Goal: Transaction & Acquisition: Purchase product/service

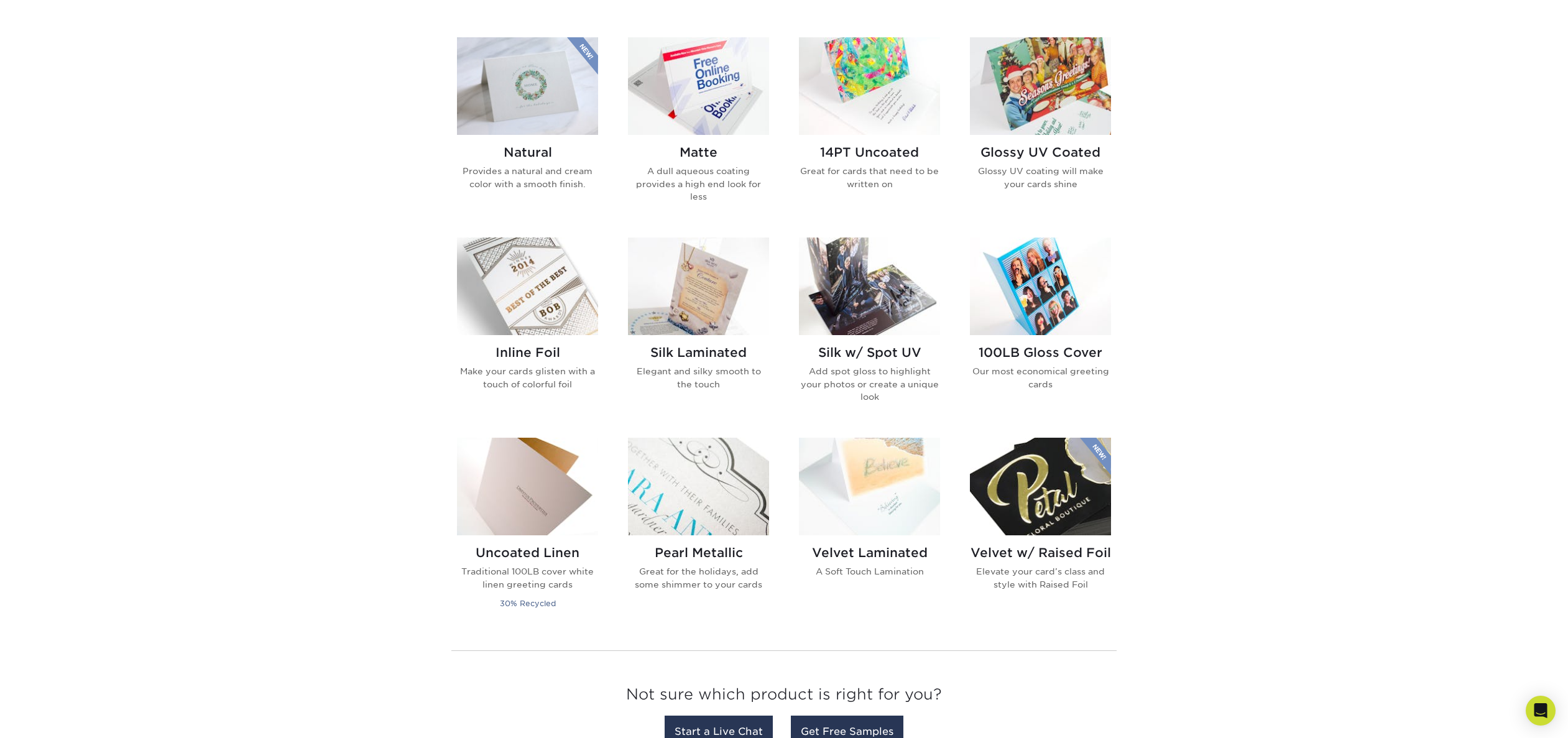
scroll to position [622, 0]
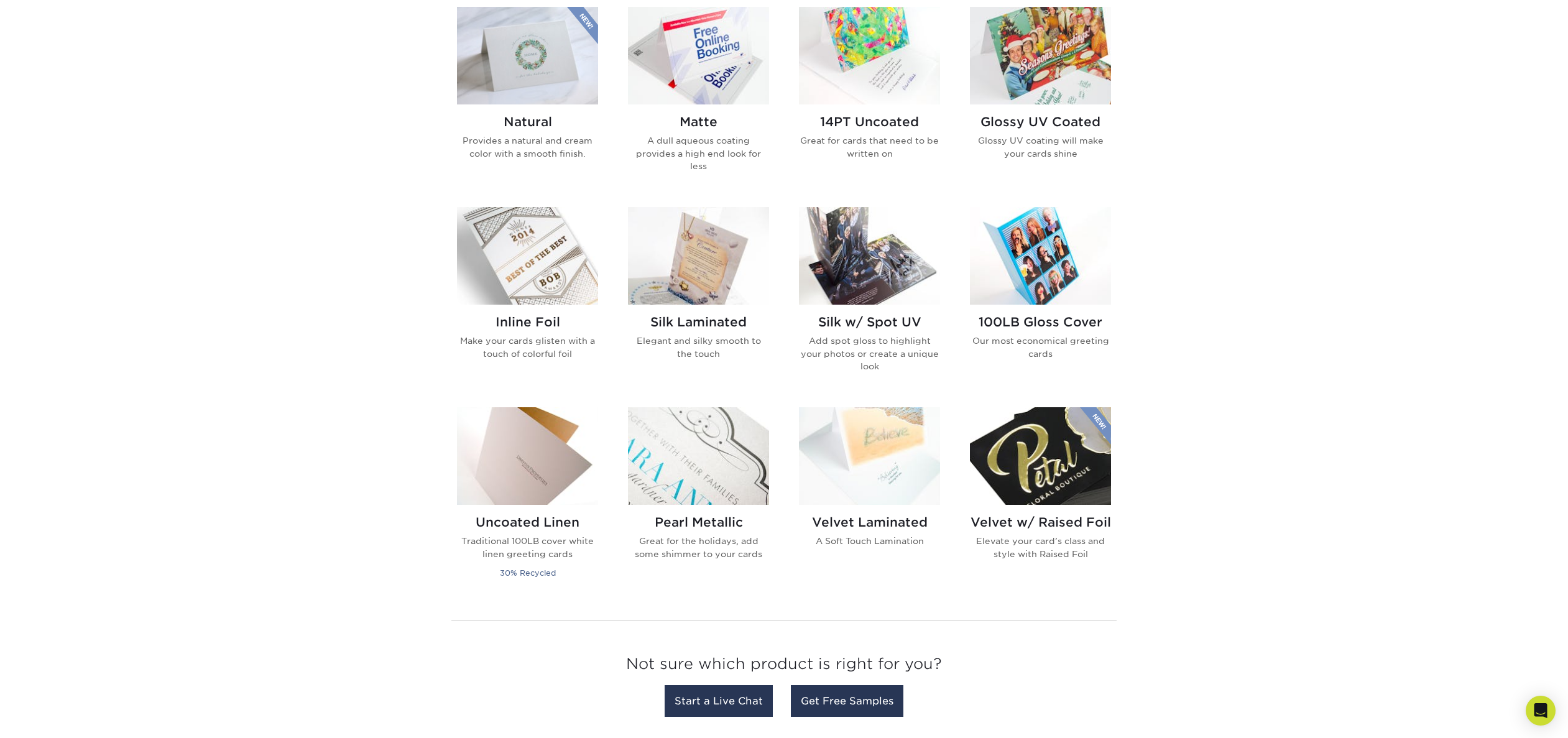
click at [714, 265] on img at bounding box center [699, 255] width 141 height 97
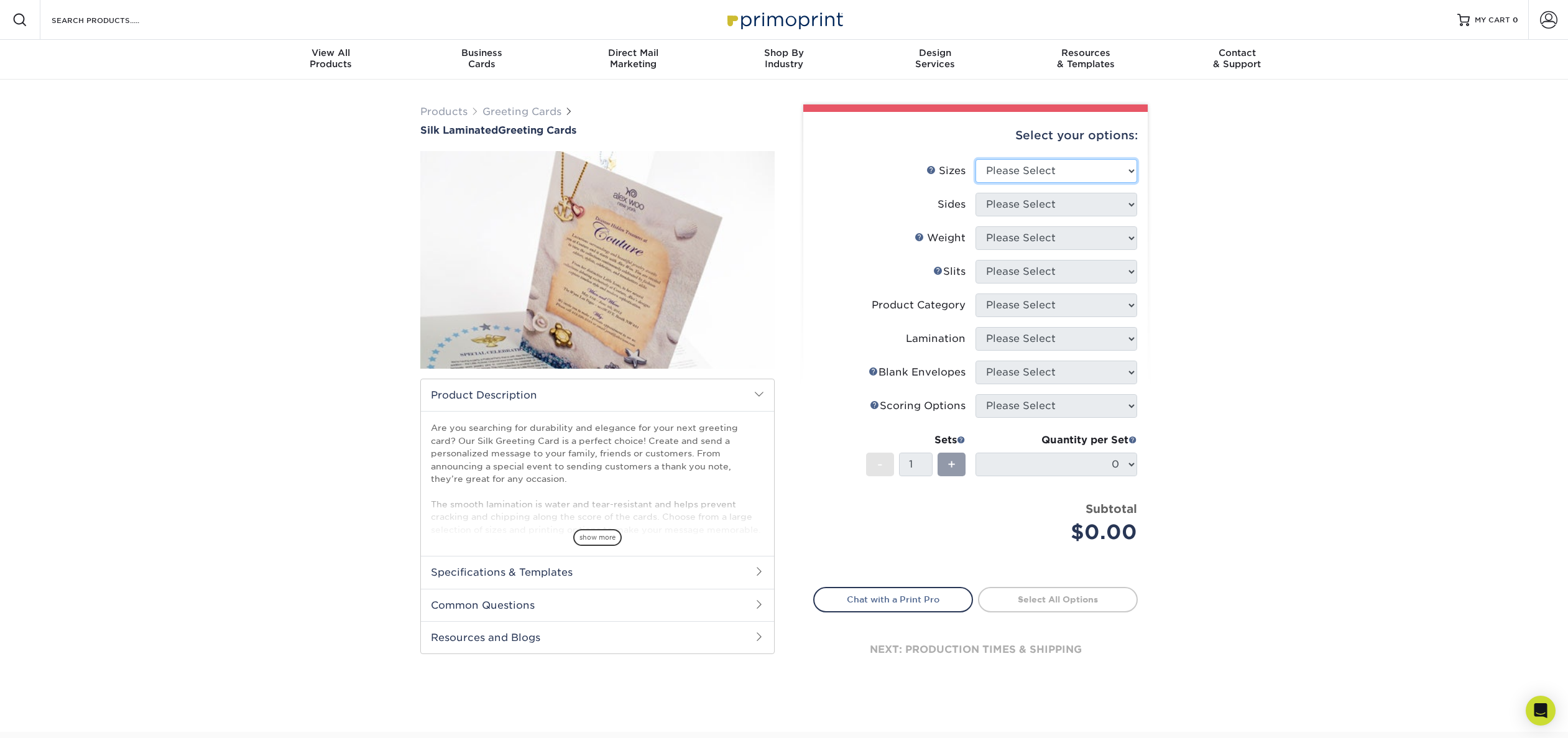
click at [1115, 167] on select "Please Select 4.25" x 11" 5.5" x 8.5" 6" x 9" 6" x 12" 7" x 10" 8.5" x 11"" at bounding box center [1056, 171] width 162 height 24
click at [1195, 201] on div "Products Greeting Cards Silk Laminated Greeting Cards show more /" at bounding box center [784, 405] width 1568 height 653
click at [1120, 172] on select "Please Select 4.25" x 11" 5.5" x 8.5" 6" x 9" 6" x 12" 7" x 10" 8.5" x 11"" at bounding box center [1056, 171] width 162 height 24
select select "7.00x10.00"
click at [976, 159] on select "Please Select 4.25" x 11" 5.5" x 8.5" 6" x 9" 6" x 12" 7" x 10" 8.5" x 11"" at bounding box center [1056, 171] width 162 height 24
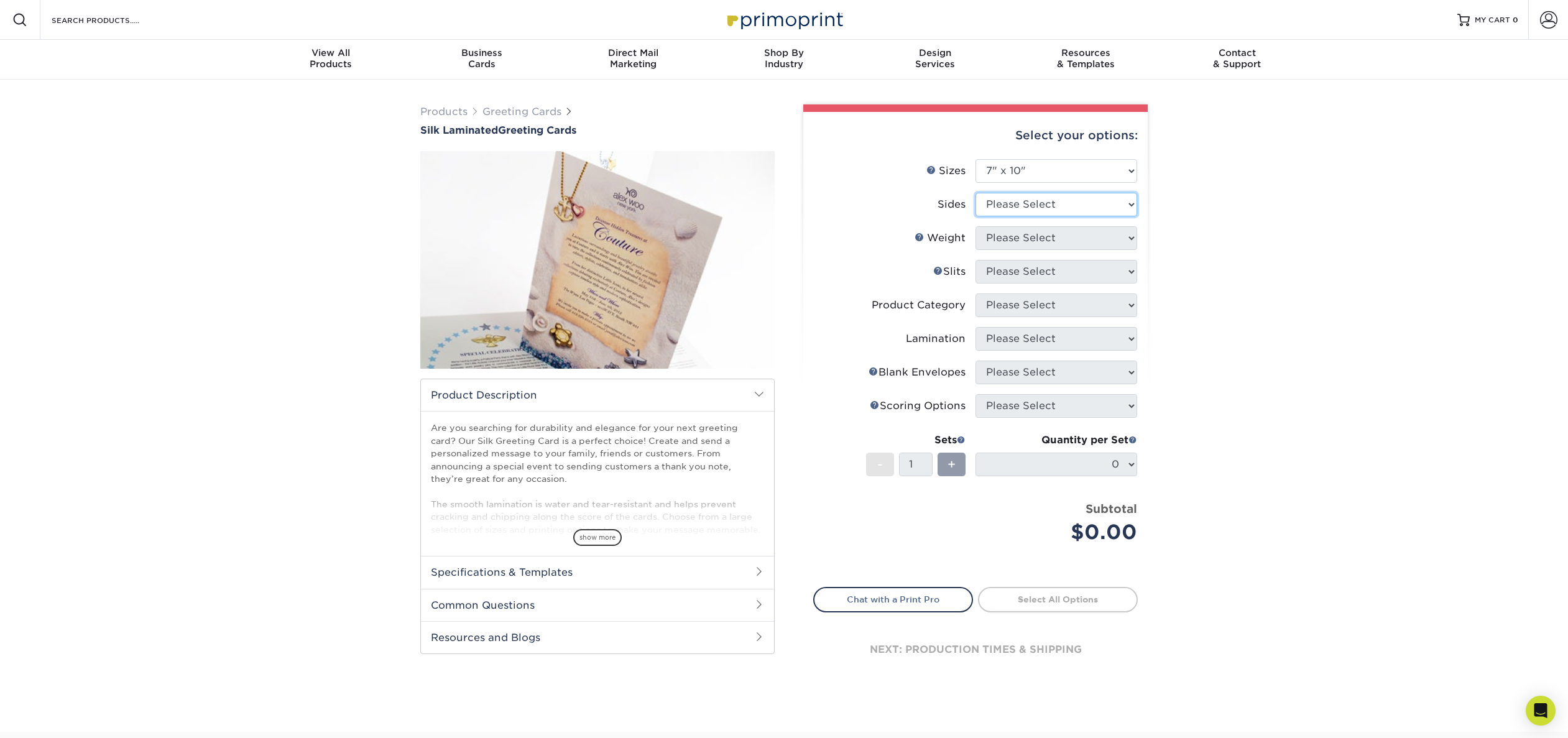
click at [1093, 208] on select "Please Select Print Both Sides Print Front Only" at bounding box center [1056, 205] width 162 height 24
select select "13abbda7-1d64-4f25-8bb2-c179b224825d"
click at [976, 193] on select "Please Select Print Both Sides Print Front Only" at bounding box center [1056, 205] width 162 height 24
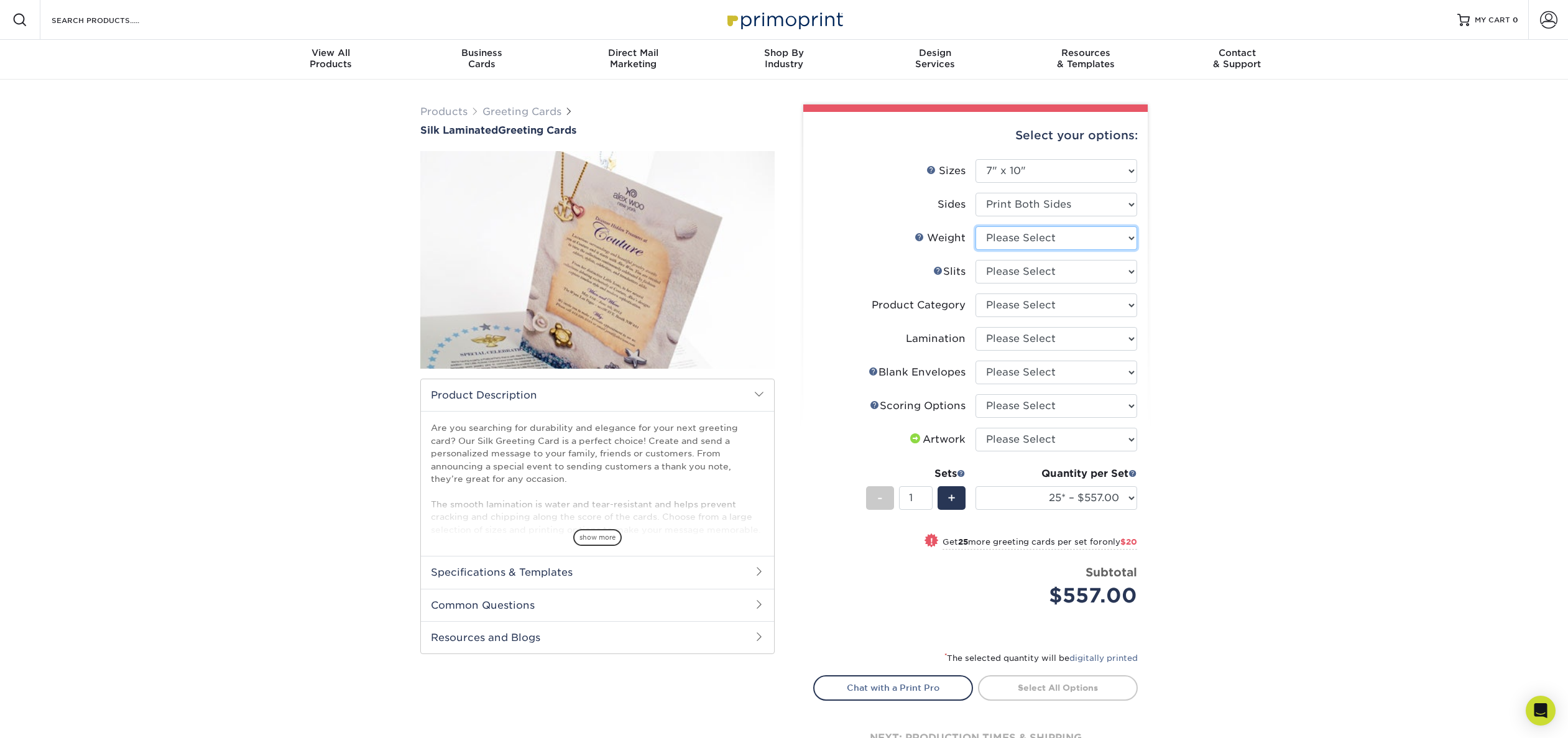
click at [1125, 240] on select "Please Select 16PT" at bounding box center [1056, 238] width 162 height 24
select select "16PT"
click at [976, 226] on select "Please Select 16PT" at bounding box center [1056, 238] width 162 height 24
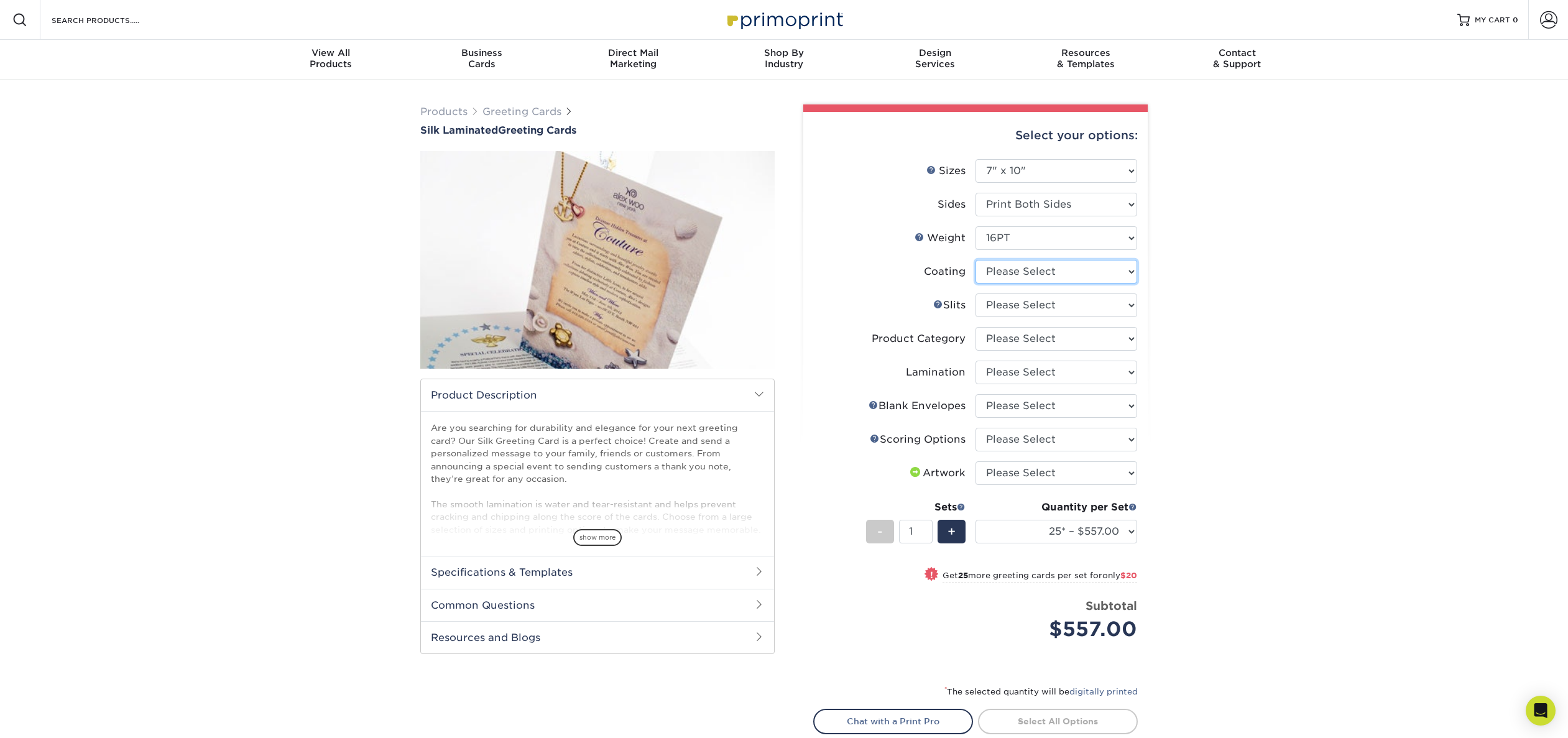
click at [1058, 277] on select at bounding box center [1056, 272] width 162 height 24
select select "3e7618de-abca-4bda-9f97-8b9129e913d8"
click at [976, 260] on select at bounding box center [1056, 272] width 162 height 24
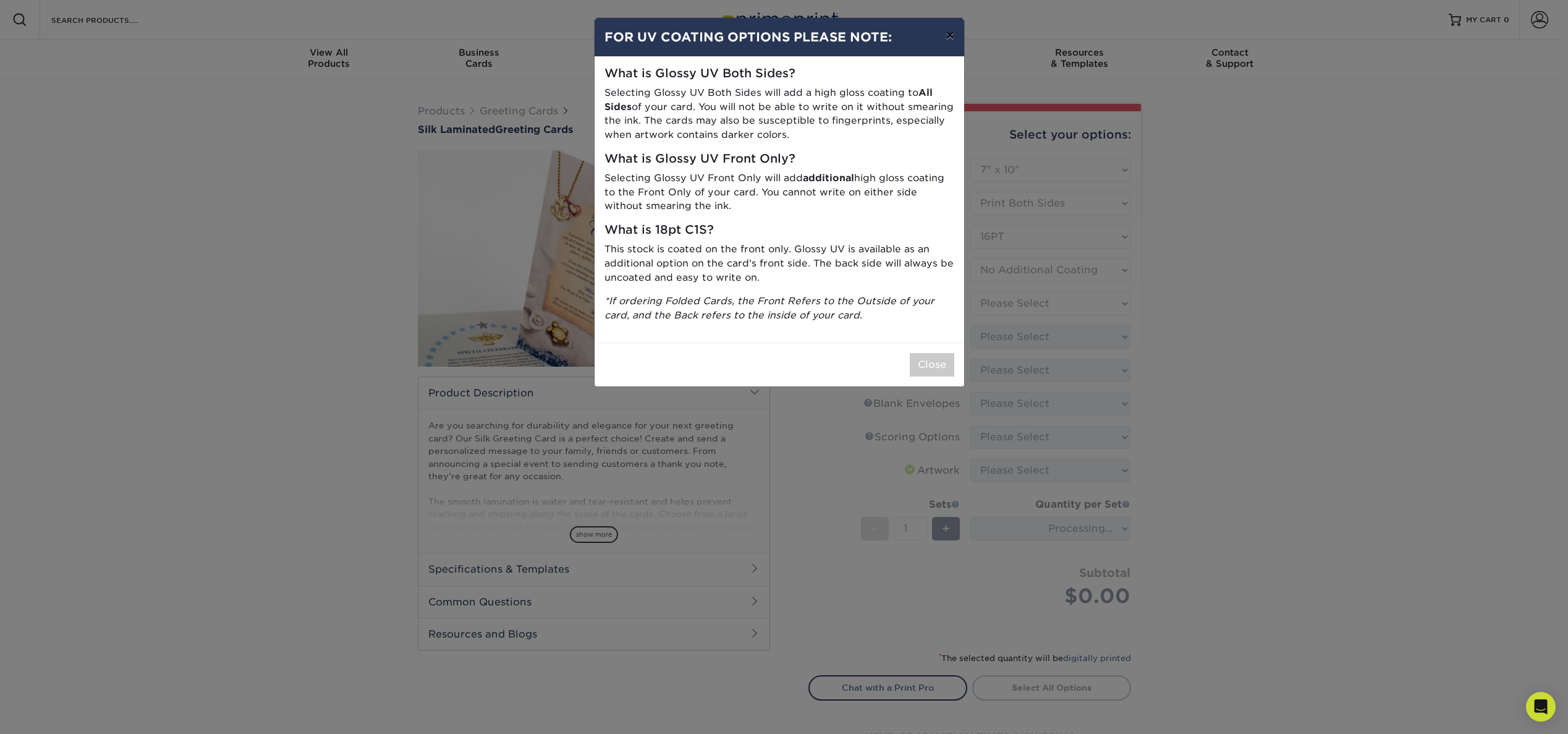
click at [946, 32] on button "×" at bounding box center [950, 35] width 29 height 35
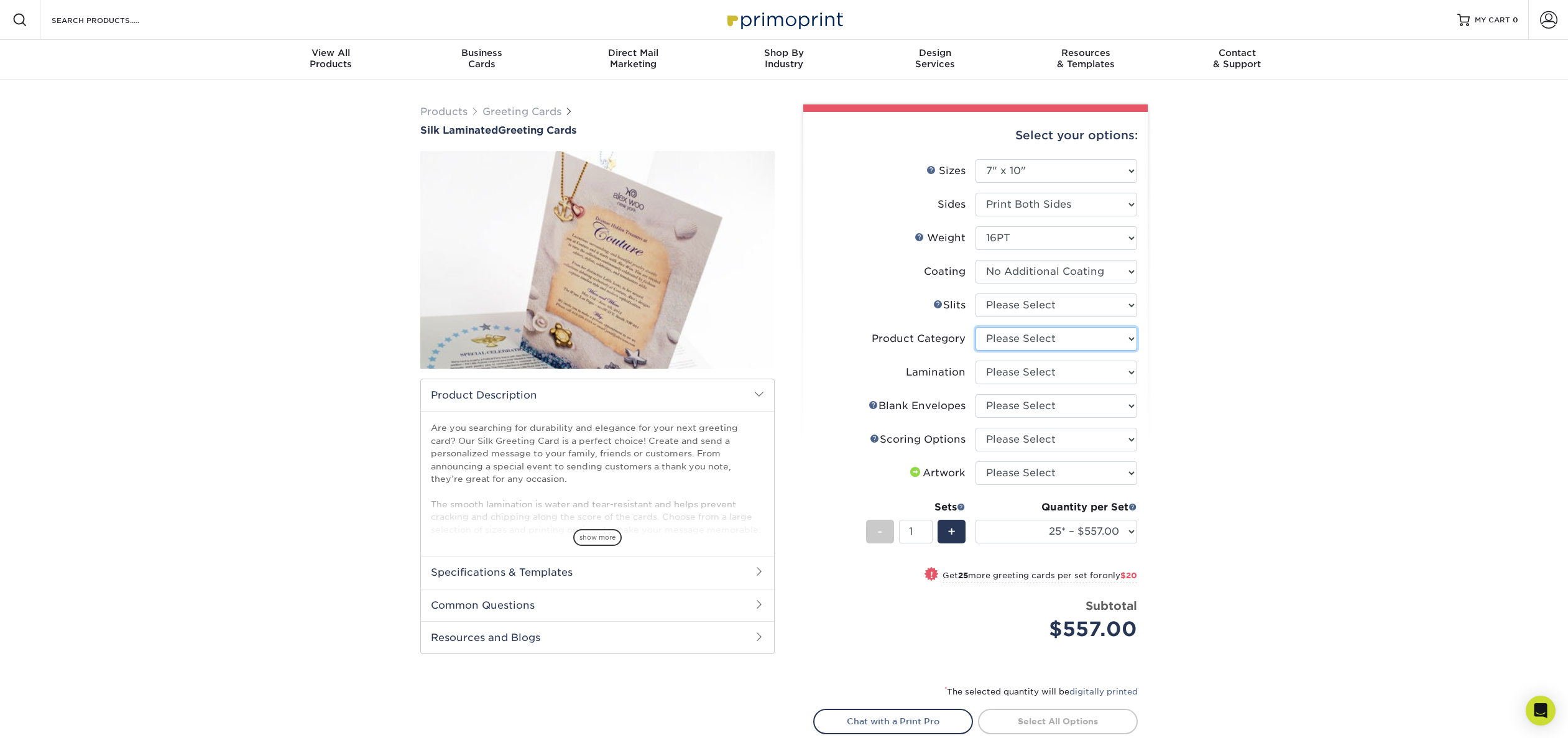
click at [1053, 342] on select "Please Select Greeting Cards" at bounding box center [1056, 339] width 162 height 24
select select "b7f8198f-f281-4438-a52e-cd7a5c5c0cfc"
click at [976, 327] on select "Please Select Greeting Cards" at bounding box center [1056, 339] width 162 height 24
click at [1050, 376] on select "Please Select Silk" at bounding box center [1056, 372] width 162 height 24
select select "ccacb42f-45f7-42d3-bbd3-7c8421cf37f0"
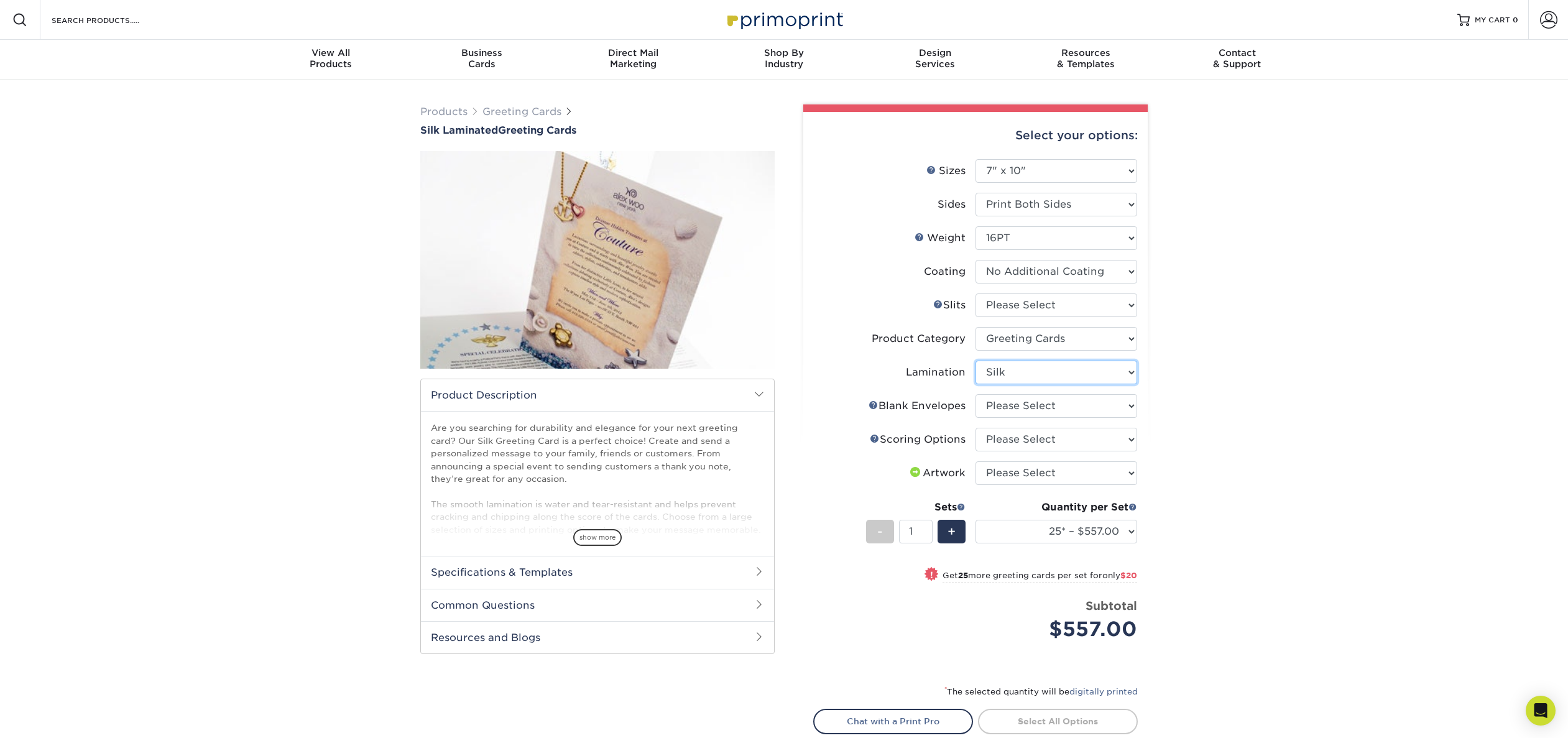
click at [976, 361] on select "Please Select Silk" at bounding box center [1056, 372] width 162 height 24
click at [1074, 398] on select "Please Select No Blank Envelopes Yes 25 Envelopes A7 Yes 50 Envelopes A7 Yes 75…" at bounding box center [1056, 406] width 162 height 24
select select "9f137334-7cf0-4a73-8a74-a4df662606ea"
click at [976, 394] on select "Please Select No Blank Envelopes Yes 25 Envelopes A7 Yes 50 Envelopes A7 Yes 75…" at bounding box center [1056, 406] width 162 height 24
click at [1021, 442] on select "Please Select Score in Half" at bounding box center [1056, 440] width 162 height 24
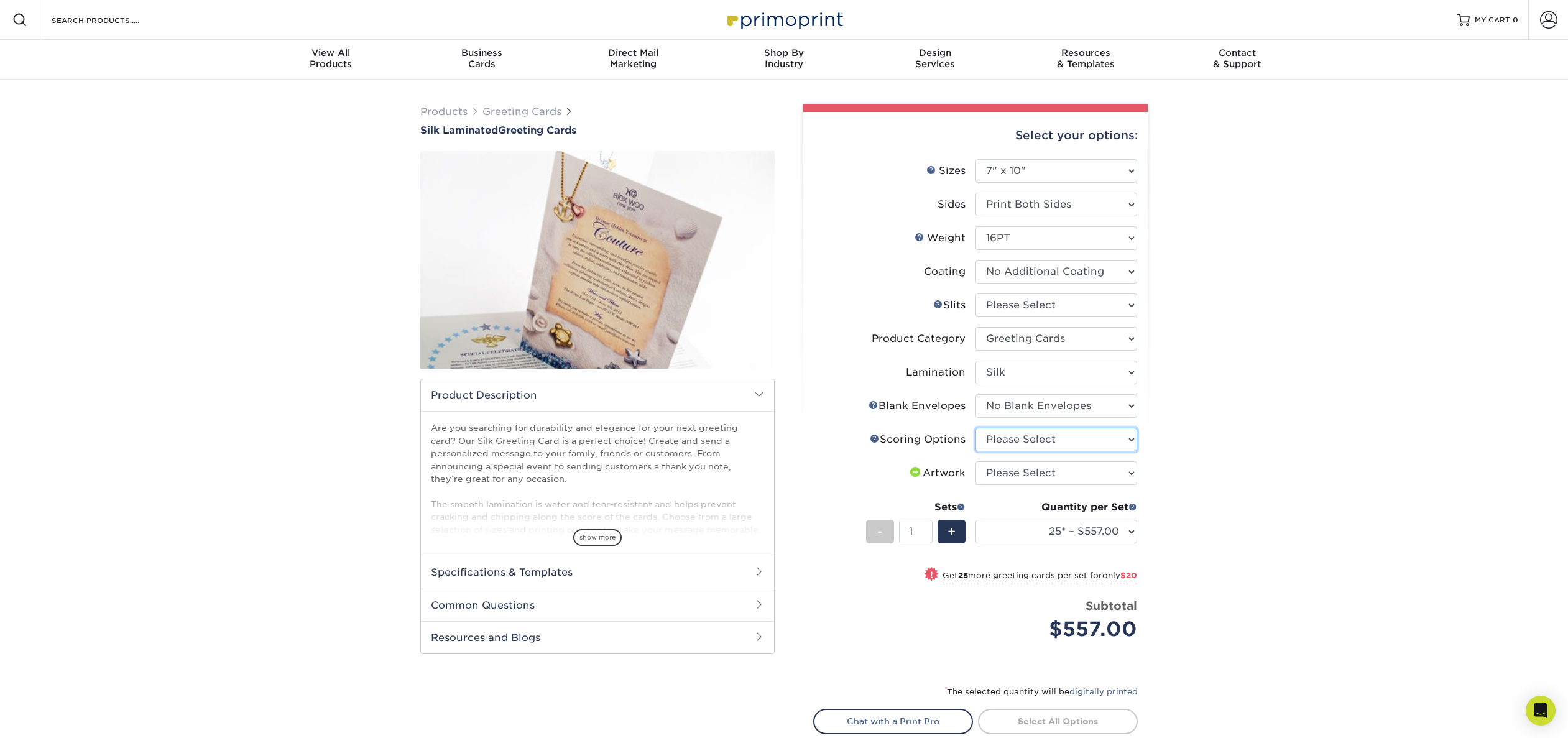
select select "b23166fa-223a-4016-b2d3-d3438452c7d9"
click at [976, 428] on select "Please Select Score in Half" at bounding box center [1056, 440] width 162 height 24
click at [1023, 478] on select "Please Select I will upload files I need a design - $75" at bounding box center [1056, 473] width 162 height 24
select select "upload"
click at [976, 461] on select "Please Select I will upload files I need a design - $75" at bounding box center [1056, 473] width 162 height 24
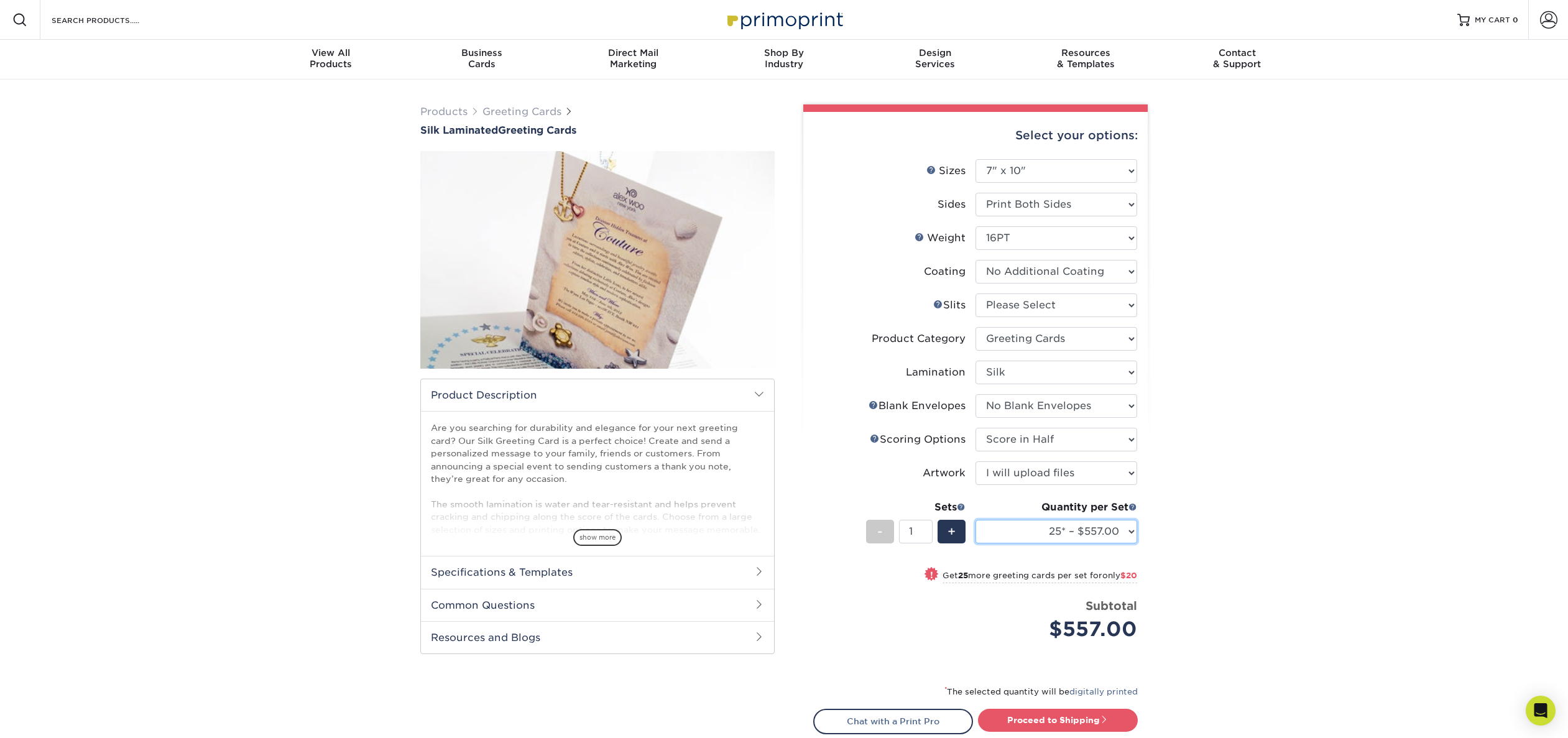
click at [1127, 532] on select "25* – $557.00 50* – $577.00 75* – $588.00 100* – $594.00 250* – $600.00 500 – $…" at bounding box center [1056, 531] width 162 height 24
select select "1000 – $680.00"
click at [976, 519] on select "25* – $557.00 50* – $577.00 75* – $588.00 100* – $594.00 250* – $600.00 500 – $…" at bounding box center [1056, 531] width 162 height 24
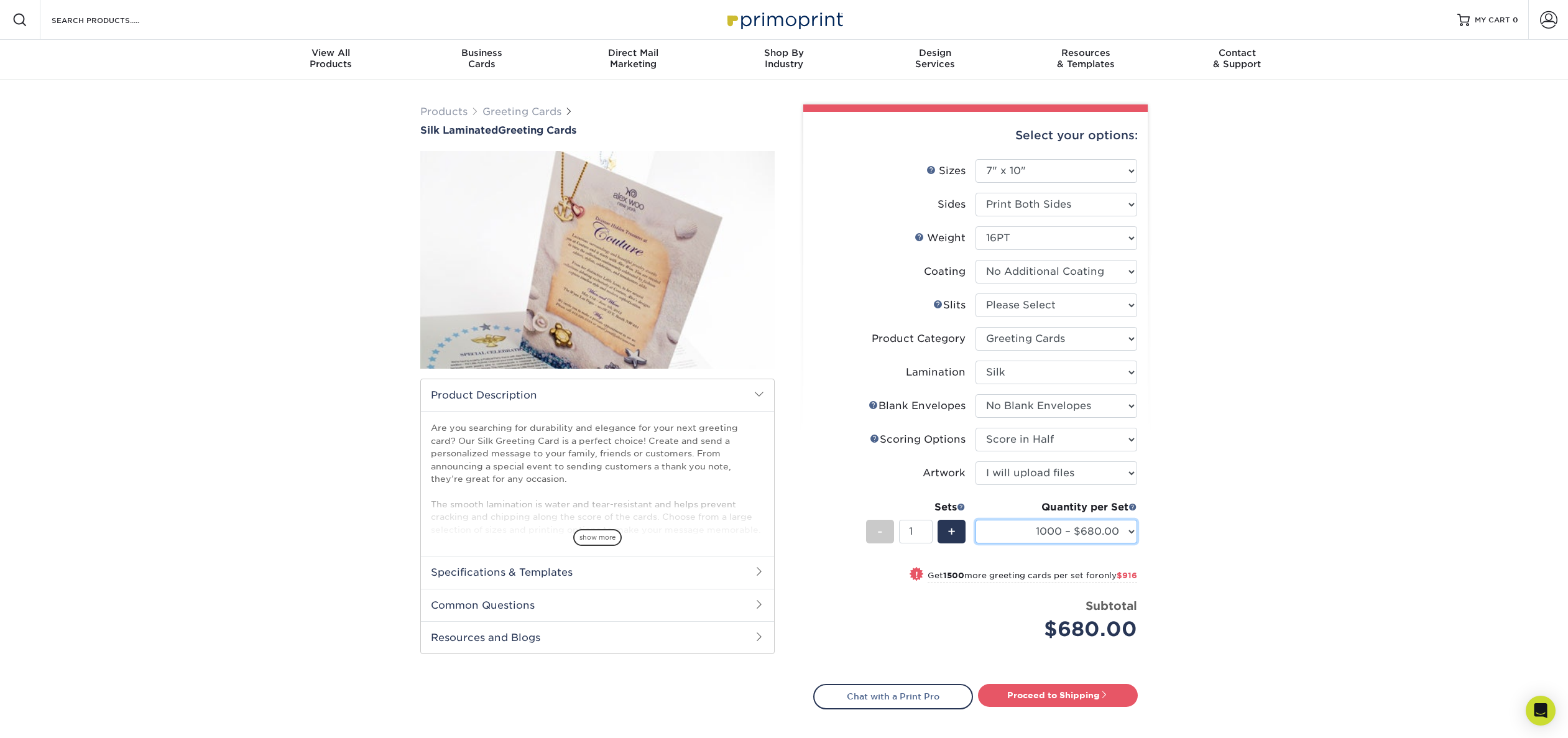
click at [1128, 535] on select "25* – $557.00 50* – $577.00 75* – $588.00 100* – $594.00 250* – $600.00 500 – $…" at bounding box center [1056, 531] width 162 height 24
click at [1210, 366] on div "Products Greeting Cards Silk Laminated Greeting Cards show more /" at bounding box center [784, 454] width 1568 height 749
click at [1118, 171] on select "Please Select 4.25" x 11" 5.5" x 8.5" 6" x 9" 6" x 12" 7" x 10" 8.5" x 11"" at bounding box center [1056, 171] width 162 height 24
click at [1236, 169] on div "Products Greeting Cards Silk Laminated Greeting Cards show more /" at bounding box center [784, 454] width 1568 height 749
click at [1123, 199] on select "Please Select Print Both Sides Print Front Only" at bounding box center [1056, 205] width 162 height 24
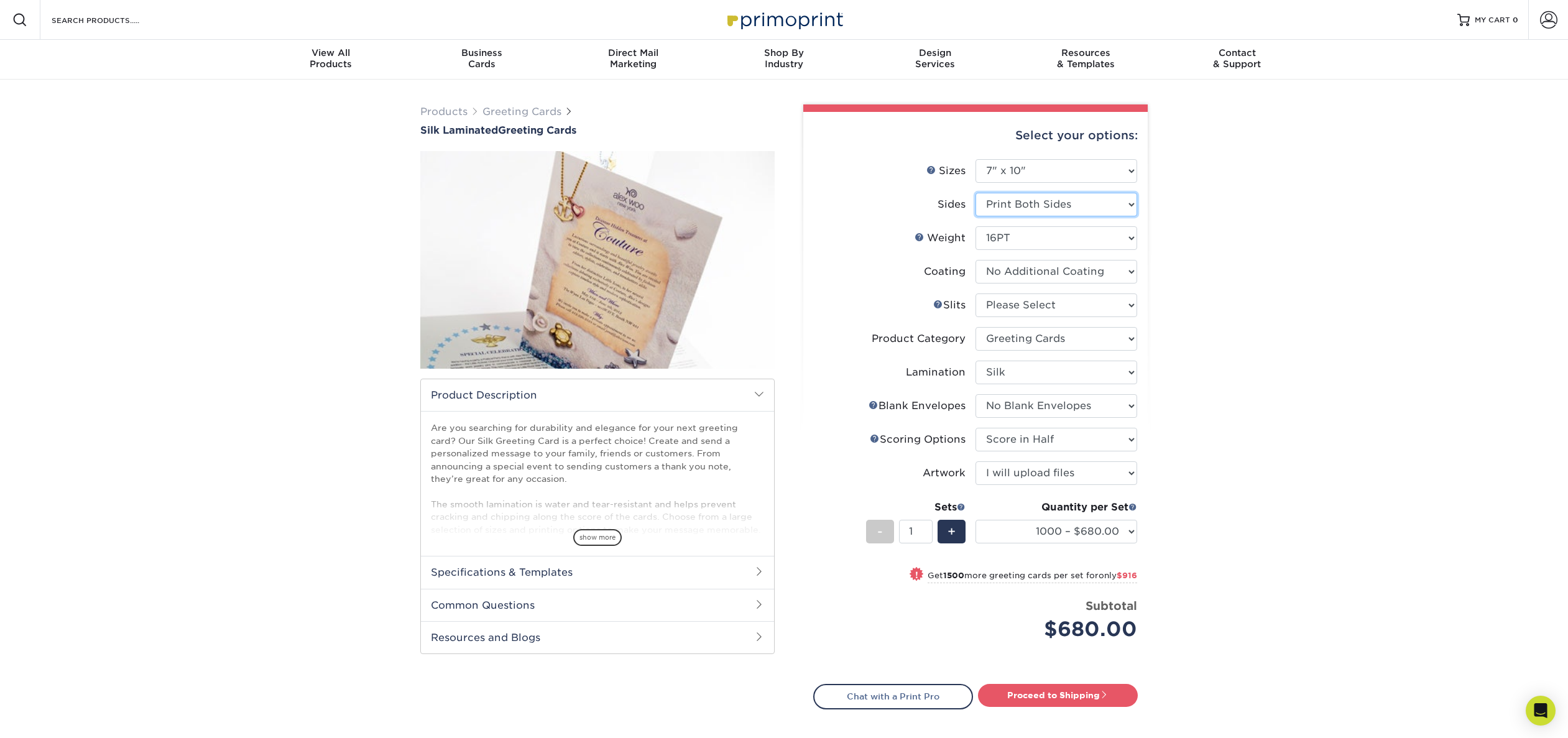
click at [1124, 199] on select "Please Select Print Both Sides Print Front Only" at bounding box center [1056, 205] width 162 height 24
click at [1134, 270] on select at bounding box center [1056, 272] width 162 height 24
click at [1134, 271] on select at bounding box center [1056, 272] width 162 height 24
click at [1130, 373] on select "Please Select Silk" at bounding box center [1056, 372] width 162 height 24
click at [1199, 315] on div "Products Greeting Cards Silk Laminated Greeting Cards show more /" at bounding box center [784, 454] width 1568 height 749
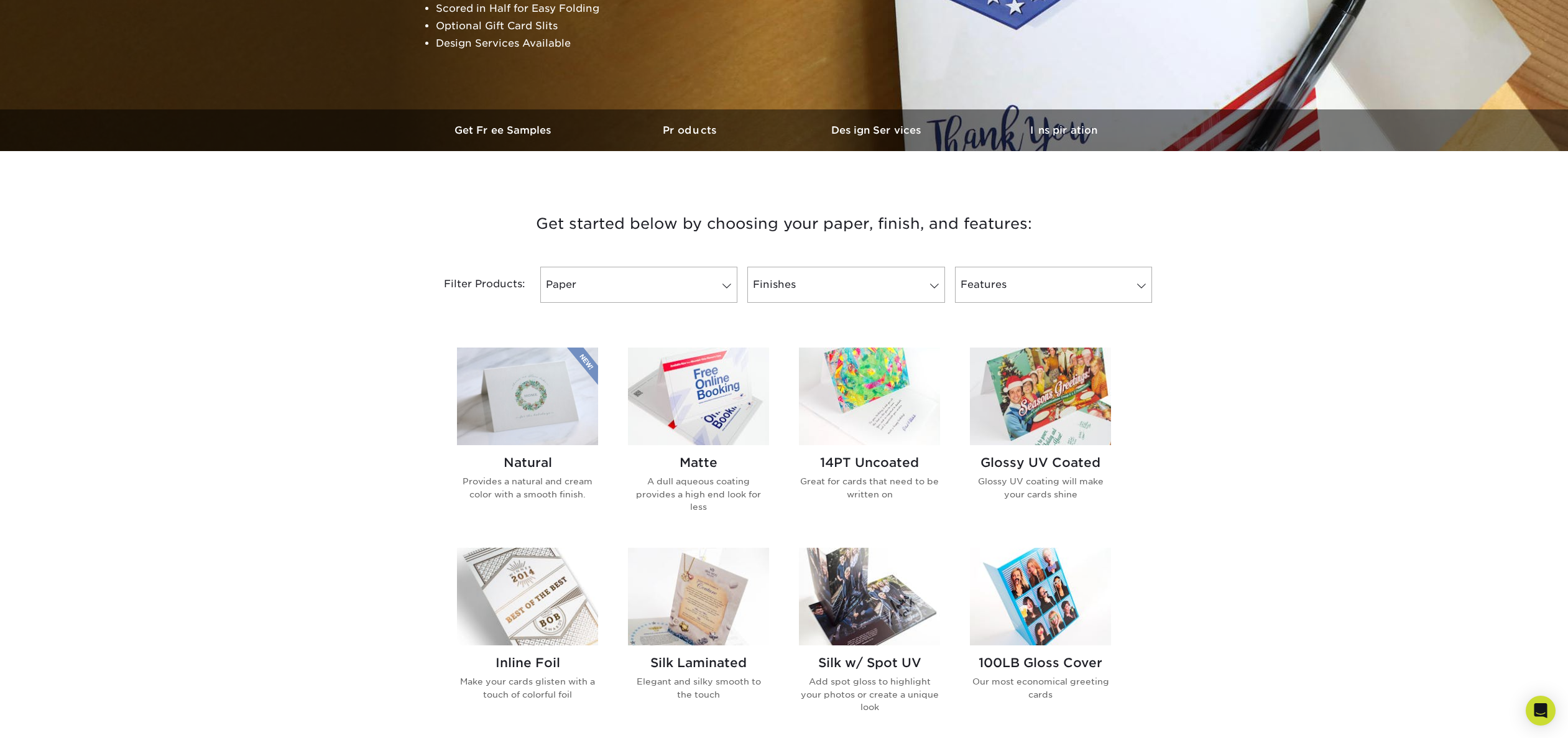
scroll to position [311, 0]
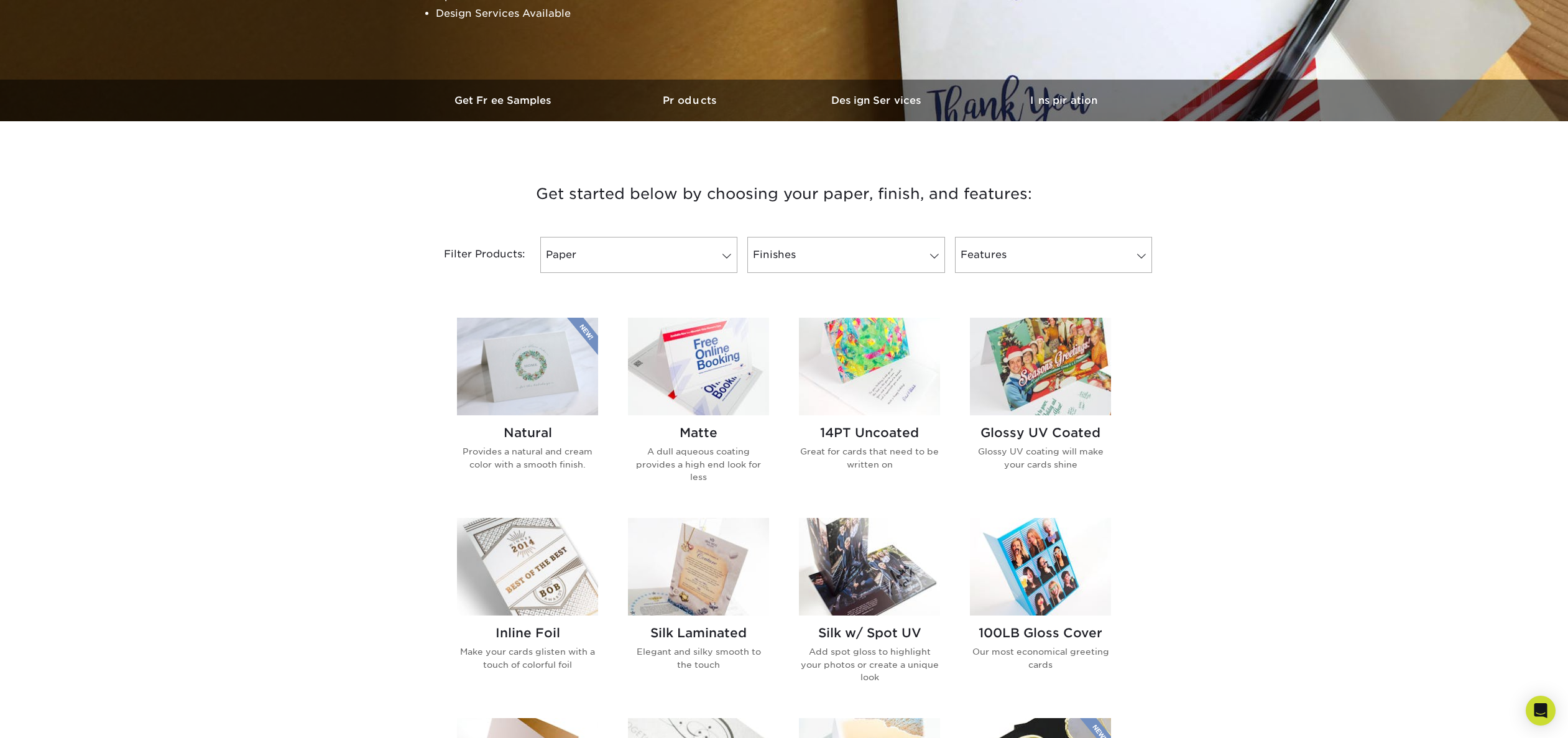
click at [718, 383] on img at bounding box center [699, 367] width 141 height 97
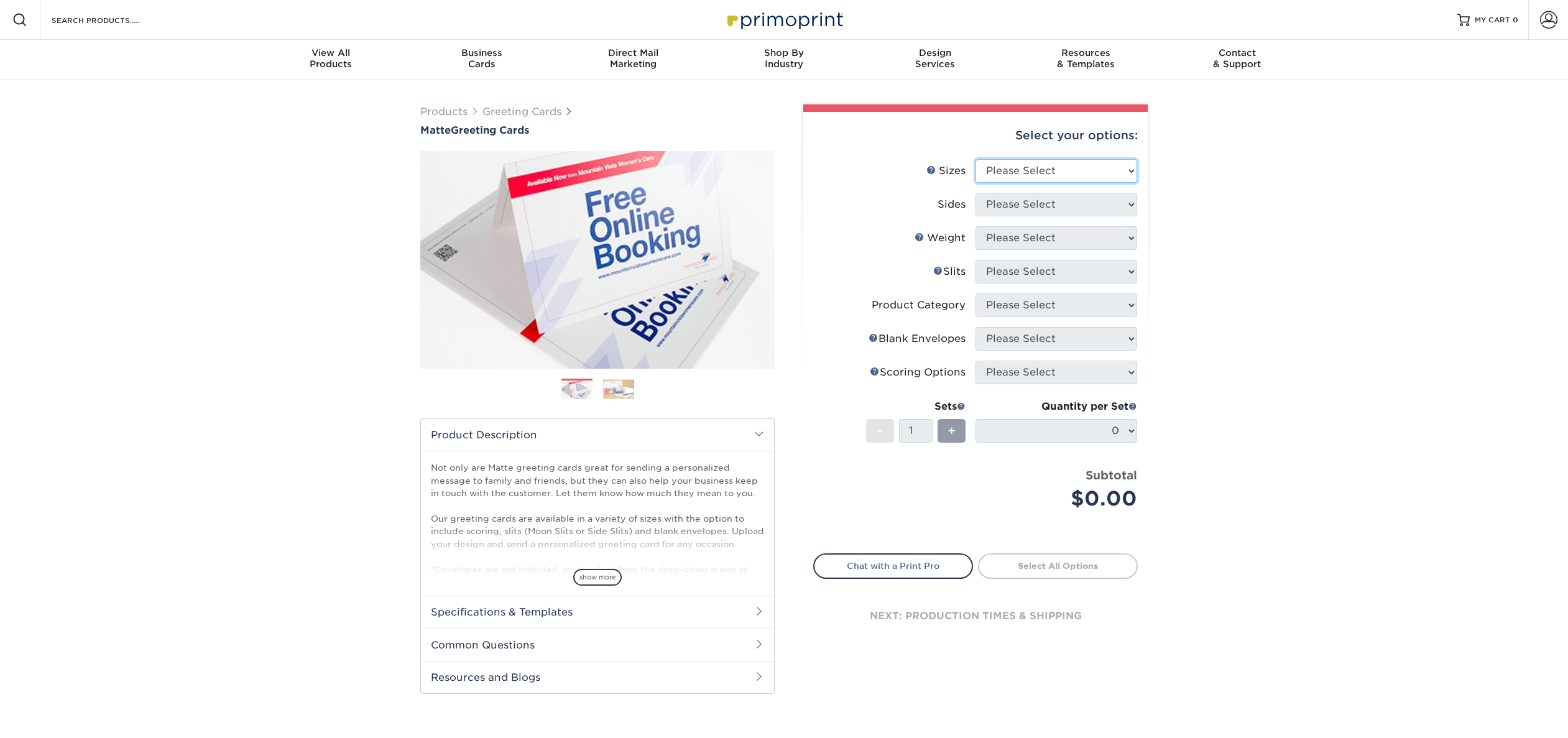
click at [1080, 170] on select "Please Select 4.25" x 11" 5.5" x 8.5" 6" x 9" 6" x 12" 7" x 10" 8.5" x 11"" at bounding box center [1056, 171] width 162 height 24
select select "7.00x10.00"
click at [976, 159] on select "Please Select 4.25" x 11" 5.5" x 8.5" 6" x 9" 6" x 12" 7" x 10" 8.5" x 11"" at bounding box center [1056, 171] width 162 height 24
click at [1040, 207] on select "Please Select Print Both Sides Print Front Only" at bounding box center [1056, 205] width 162 height 24
select select "13abbda7-1d64-4f25-8bb2-c179b224825d"
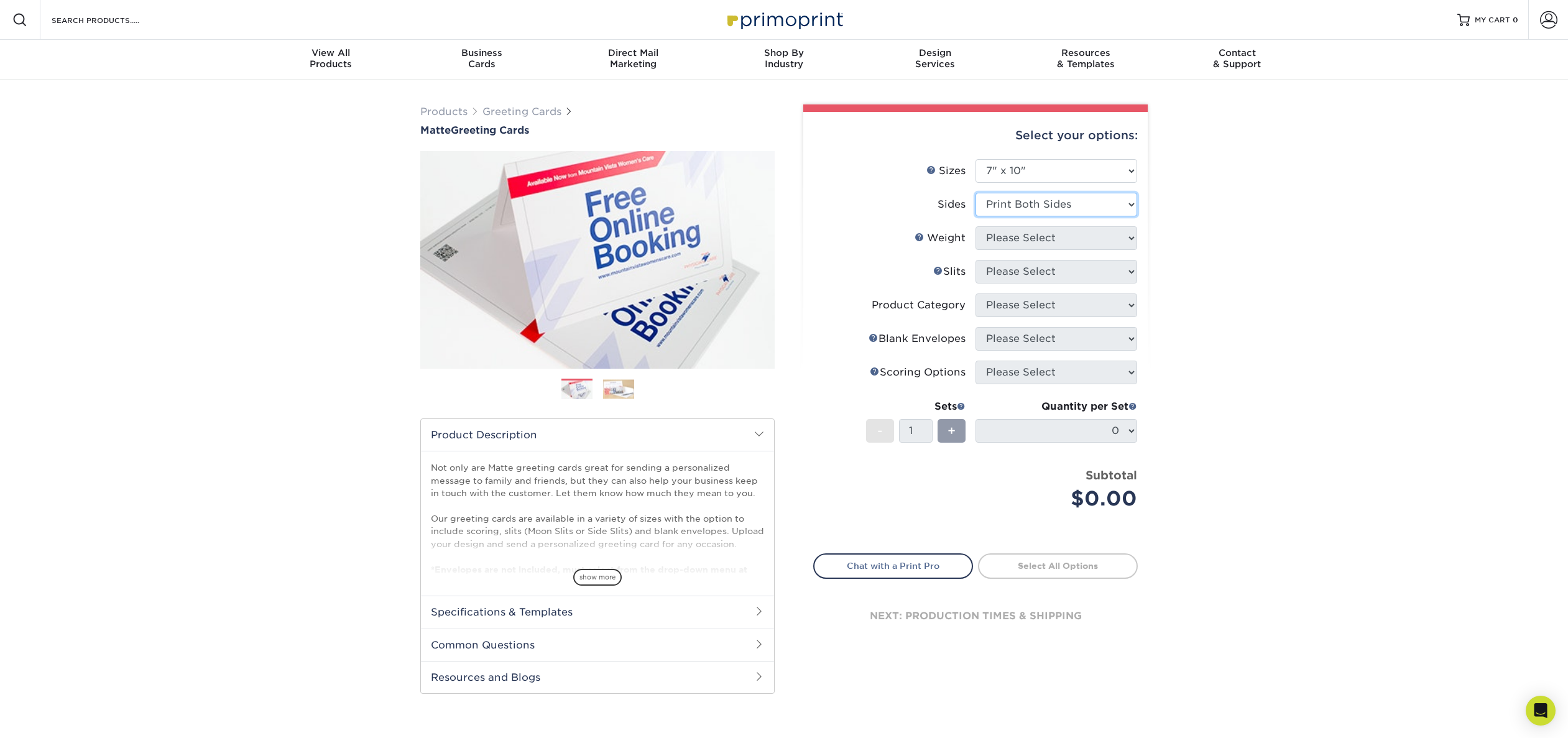
click at [976, 193] on select "Please Select Print Both Sides Print Front Only" at bounding box center [1056, 205] width 162 height 24
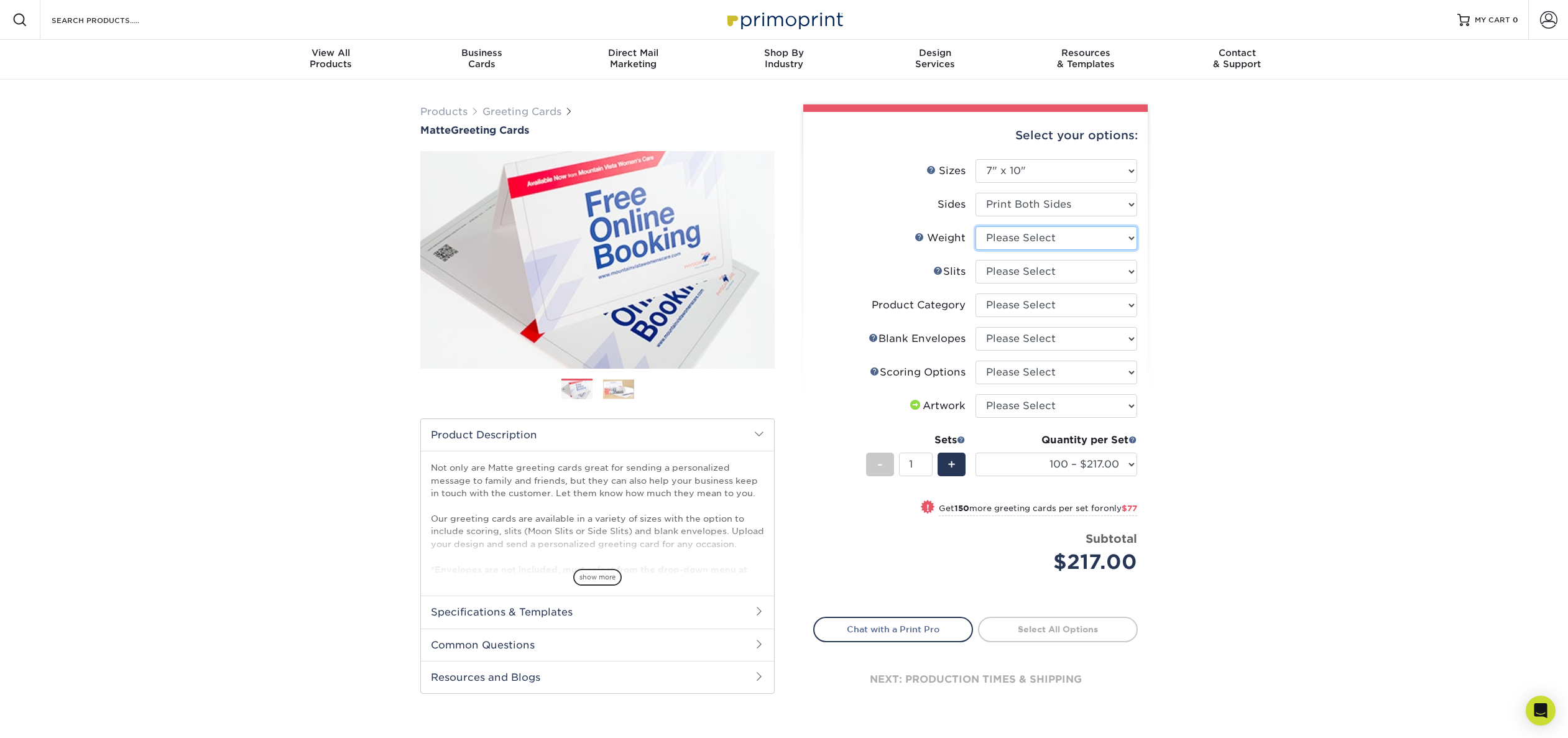
click at [1115, 230] on select "Please Select 14PT" at bounding box center [1056, 238] width 162 height 24
select select "14PT"
click at [976, 226] on select "Please Select 14PT" at bounding box center [1056, 238] width 162 height 24
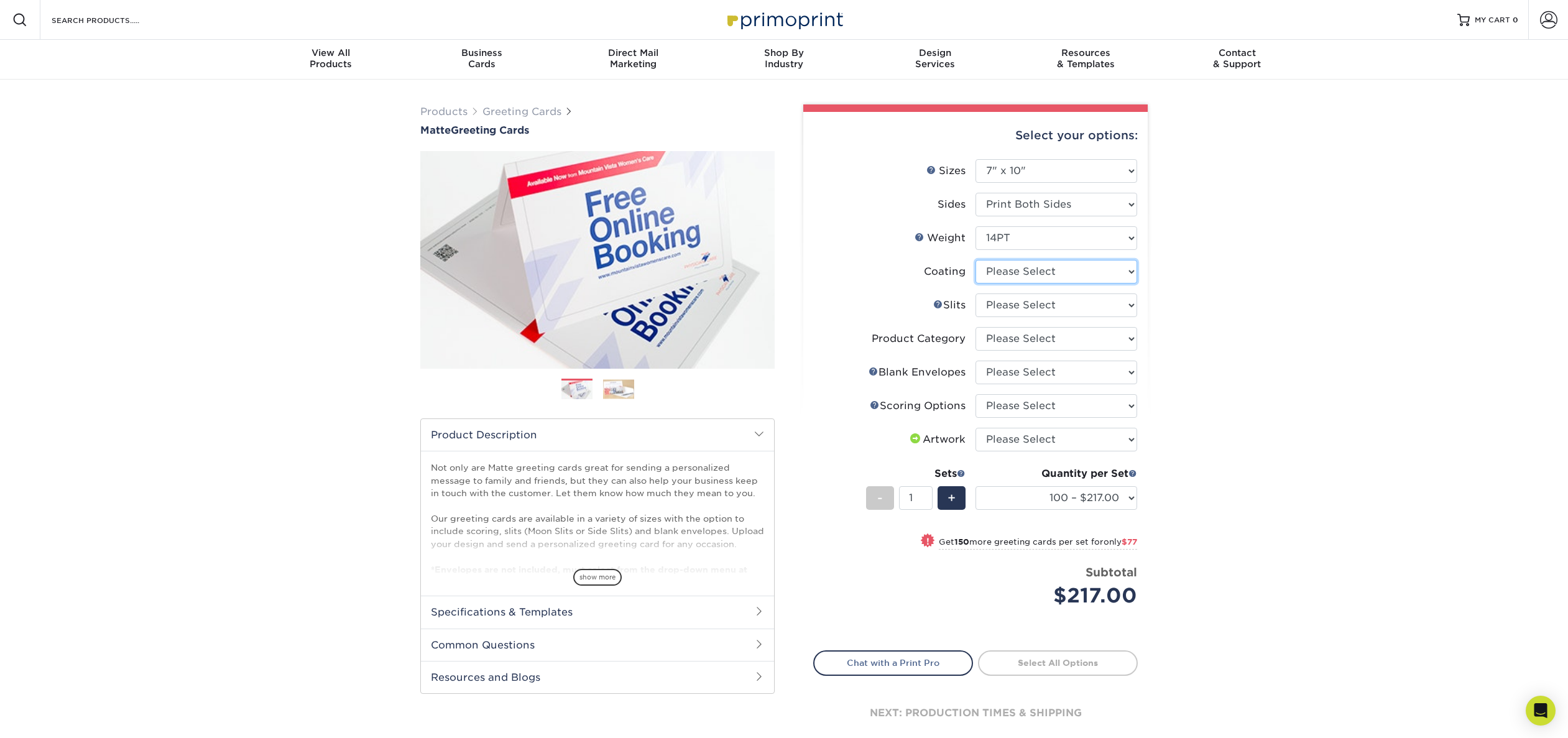
click at [1115, 275] on select at bounding box center [1056, 272] width 162 height 24
select select "121bb7b5-3b4d-429f-bd8d-bbf80e953313"
click at [976, 260] on select at bounding box center [1056, 272] width 162 height 24
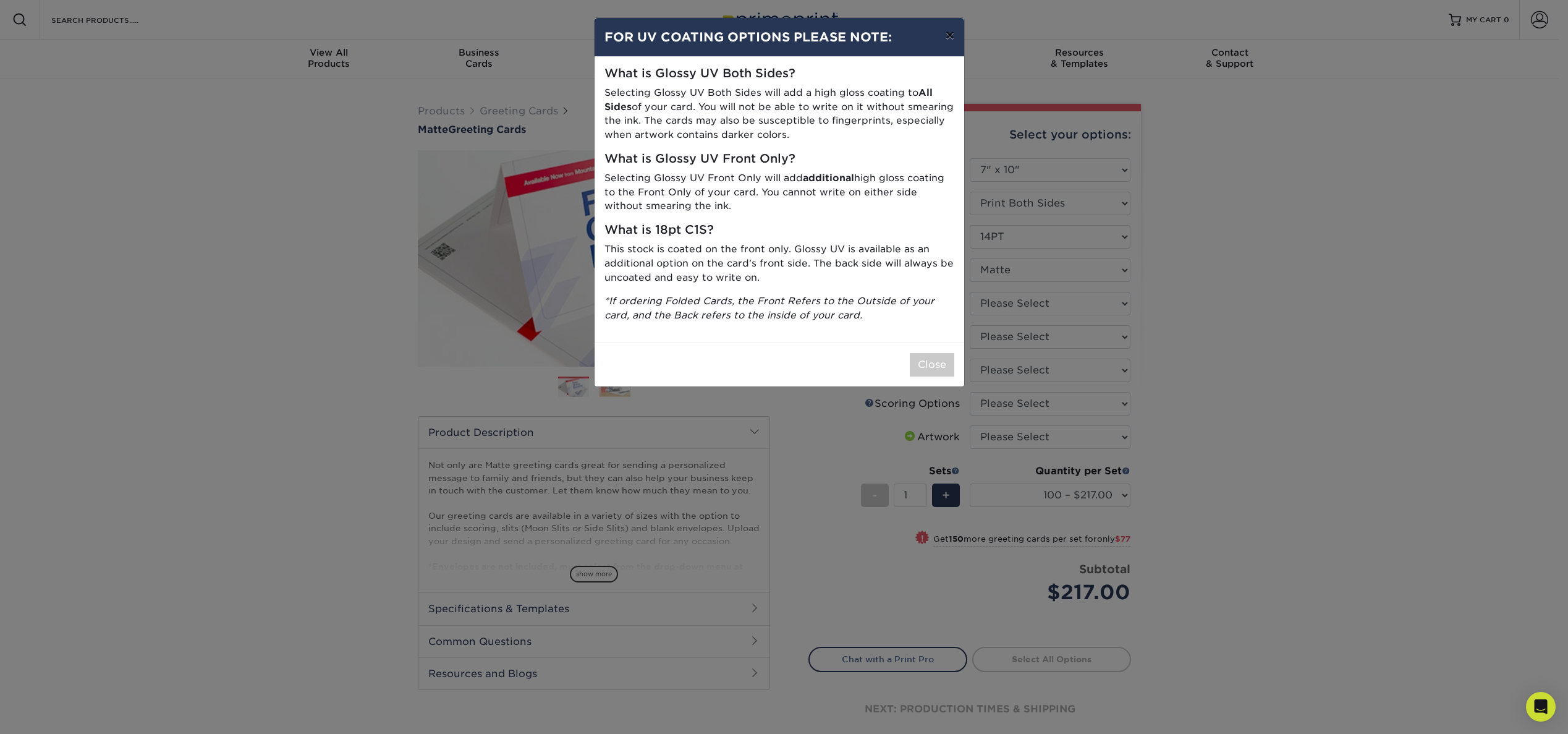
click at [953, 35] on button "×" at bounding box center [950, 35] width 29 height 35
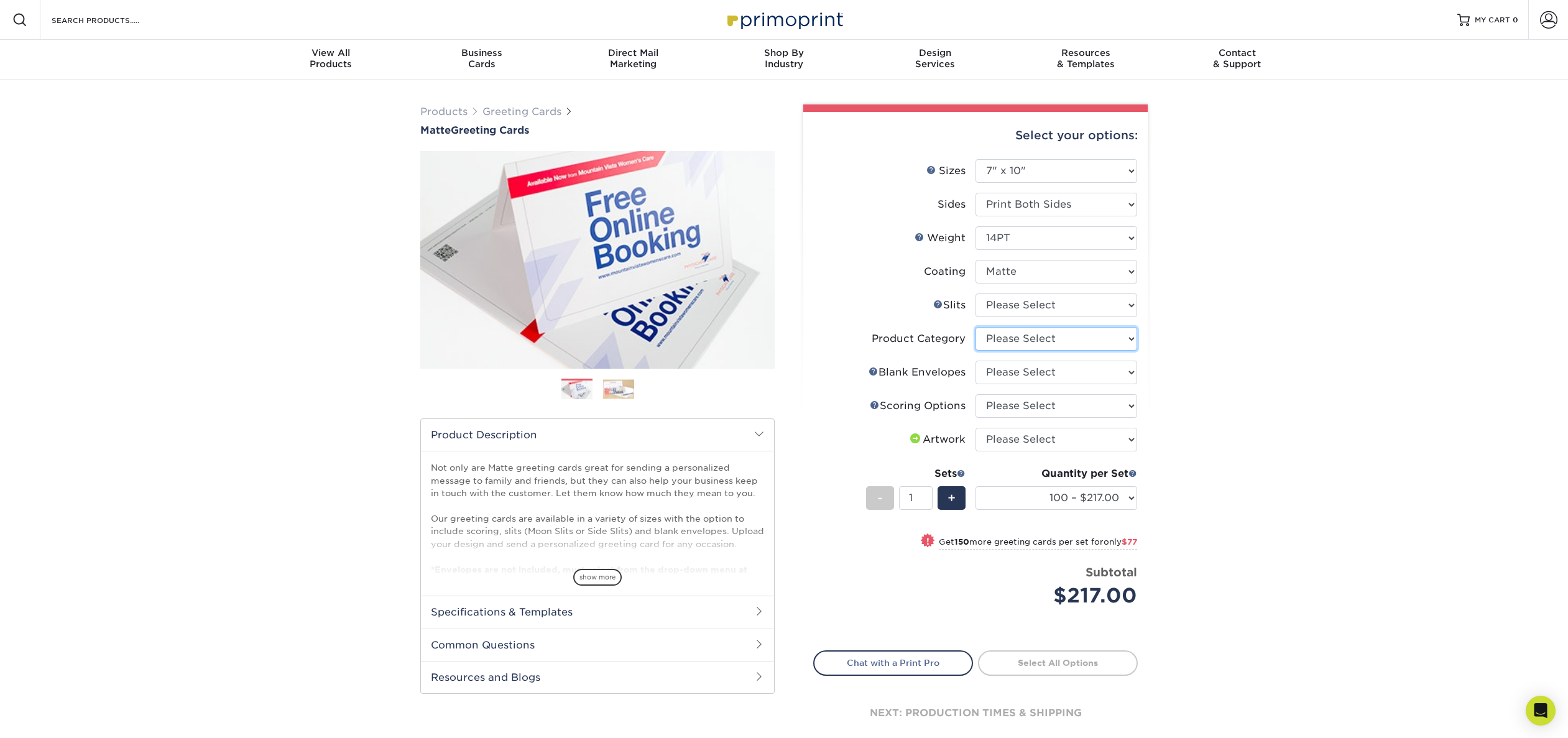
click at [1068, 343] on select "Please Select Greeting Cards" at bounding box center [1056, 339] width 162 height 24
select select "b7f8198f-f281-4438-a52e-cd7a5c5c0cfc"
click at [976, 327] on select "Please Select Greeting Cards" at bounding box center [1056, 339] width 162 height 24
click at [1054, 378] on select "Please Select No Blank Envelopes Yes 100 Envelopes A7 Yes 250 Envelopes A7 Yes …" at bounding box center [1056, 372] width 162 height 24
select select "9f137334-7cf0-4a73-8a74-a4df662606ea"
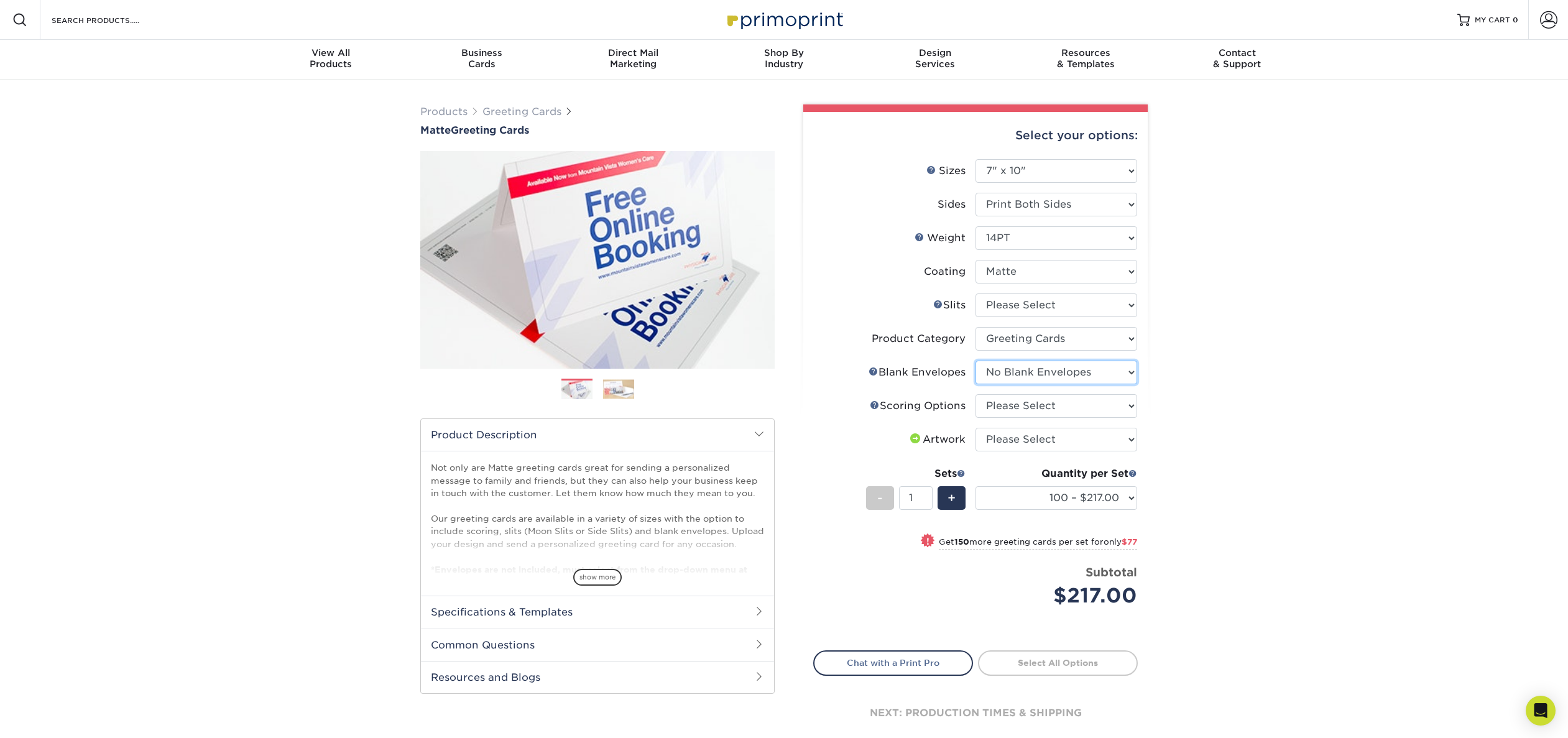
click at [976, 361] on select "Please Select No Blank Envelopes Yes 100 Envelopes A7 Yes 250 Envelopes A7 Yes …" at bounding box center [1056, 372] width 162 height 24
click at [1054, 412] on select "Please Select Score in Half" at bounding box center [1056, 406] width 162 height 24
select select "b23166fa-223a-4016-b2d3-d3438452c7d9"
click at [976, 394] on select "Please Select Score in Half" at bounding box center [1056, 406] width 162 height 24
click at [1131, 493] on select "100 – $217.00 250 – $294.00 500 – $329.00 1000 – $406.00 2500 – $668.00 5000 – …" at bounding box center [1056, 498] width 162 height 24
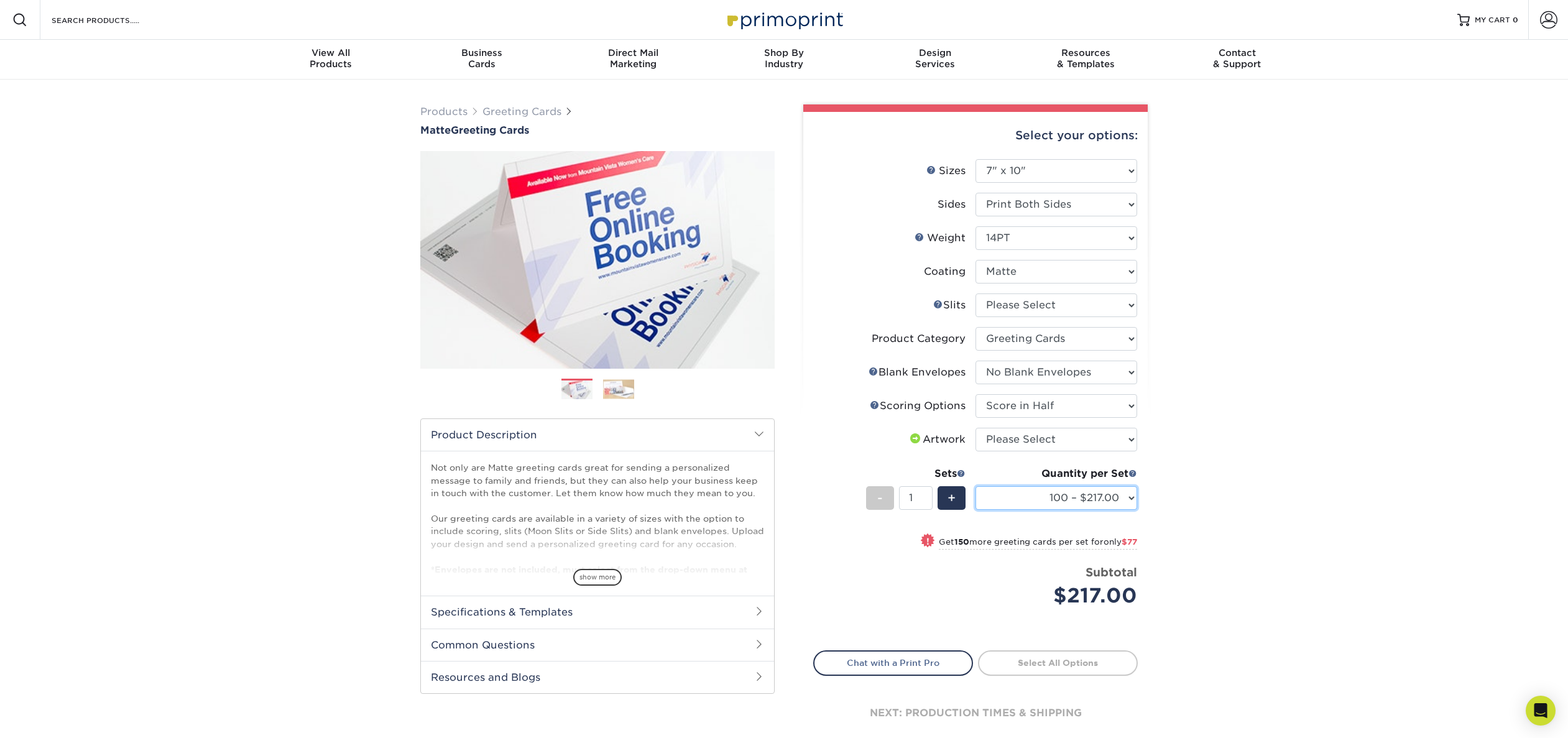
select select "1000 – $406.00"
click at [976, 486] on select "100 – $217.00 250 – $294.00 500 – $329.00 1000 – $406.00 2500 – $668.00 5000 – …" at bounding box center [1056, 498] width 162 height 24
